Goal: Register for event/course

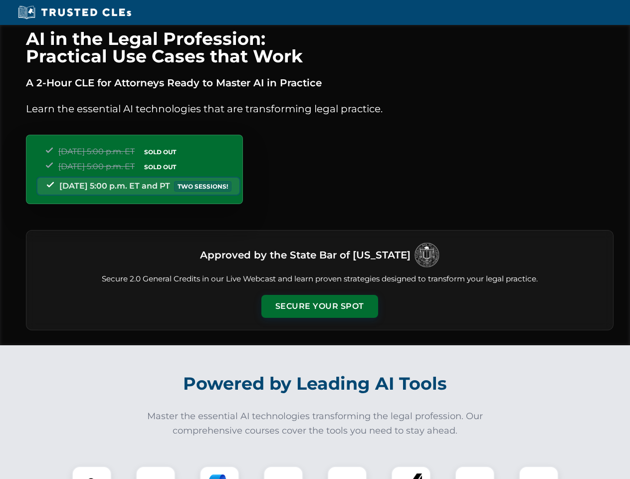
click at [319, 306] on button "Secure Your Spot" at bounding box center [319, 306] width 117 height 23
click at [92, 472] on img at bounding box center [91, 485] width 29 height 29
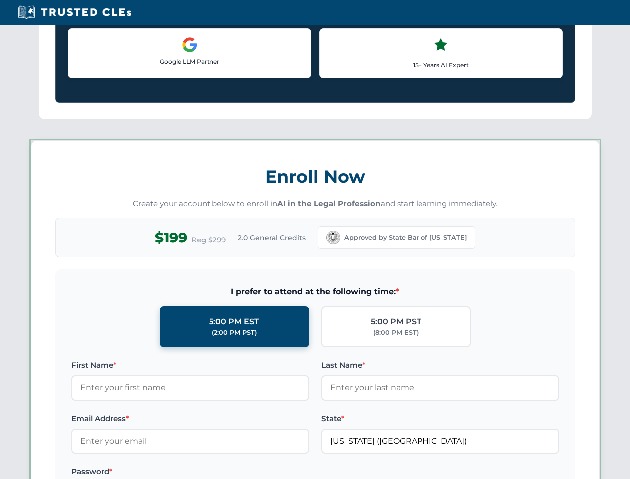
click at [219, 472] on label "Password *" at bounding box center [190, 471] width 238 height 12
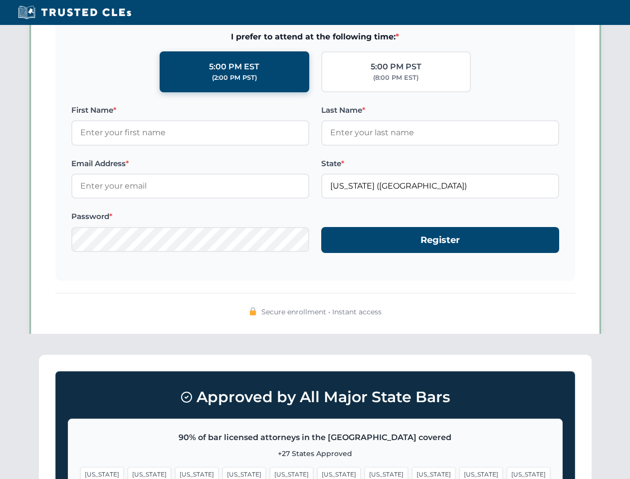
click at [459, 472] on span "[US_STATE]" at bounding box center [480, 474] width 43 height 14
